Goal: Task Accomplishment & Management: Complete application form

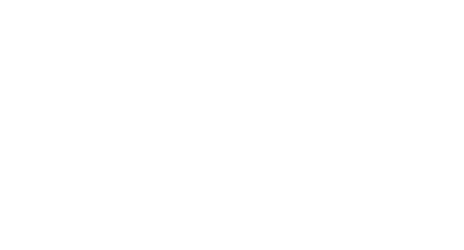
select select "MY"
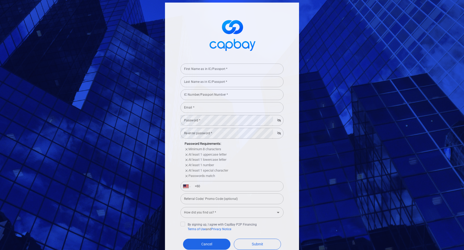
scroll to position [34, 0]
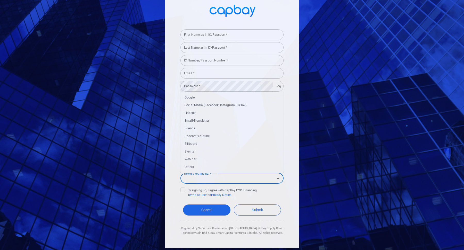
click at [226, 178] on input "How did you find us? *" at bounding box center [227, 179] width 91 height 10
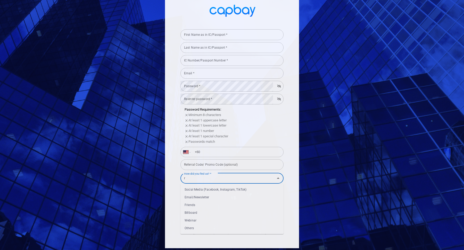
type input "r"
click at [215, 164] on div "Referral Code/ Promo Code (optional) Referral Code/ Promo Code (optional)" at bounding box center [231, 165] width 103 height 12
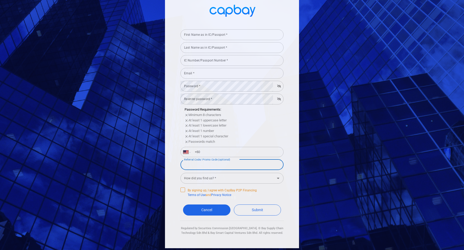
click at [216, 188] on span "By signing up, I agree with CapBay P2P Financing Terms of Use and Privacy Notice" at bounding box center [218, 193] width 76 height 10
click at [0, 0] on input "By signing up, I agree with CapBay P2P Financing Terms of Use and Privacy Notice" at bounding box center [0, 0] width 0 height 0
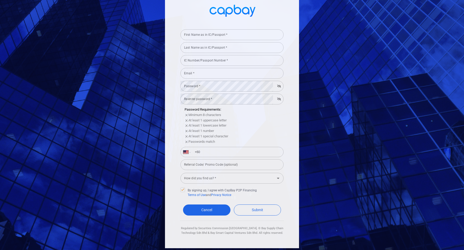
click at [207, 180] on input "How did you find us? *" at bounding box center [227, 179] width 91 height 10
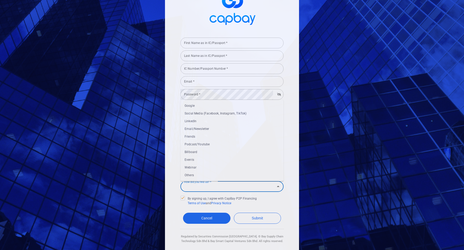
scroll to position [25, 0]
click at [192, 176] on li "Others" at bounding box center [231, 177] width 103 height 8
type input "Others"
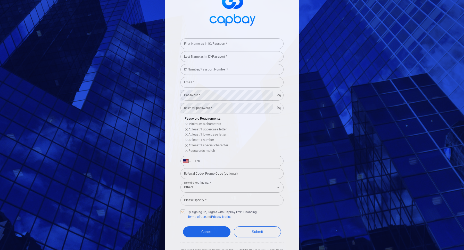
click at [209, 194] on div "Please specify * Please specify *" at bounding box center [231, 200] width 103 height 12
click at [209, 172] on input "Referral Code/ Promo Code (optional)" at bounding box center [231, 174] width 103 height 11
